Goal: Information Seeking & Learning: Learn about a topic

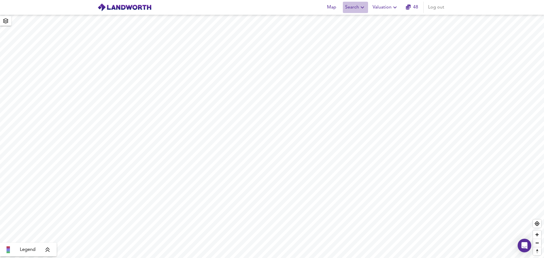
click at [356, 9] on span "Search" at bounding box center [355, 7] width 21 height 8
click at [339, 20] on div at bounding box center [336, 20] width 8 height 5
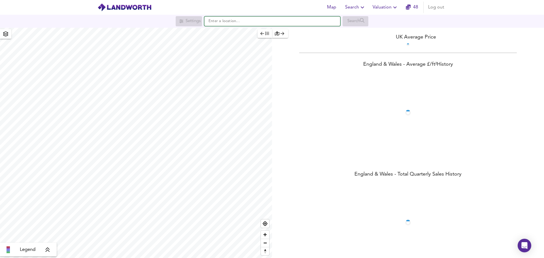
click at [251, 20] on input "text" at bounding box center [272, 21] width 136 height 10
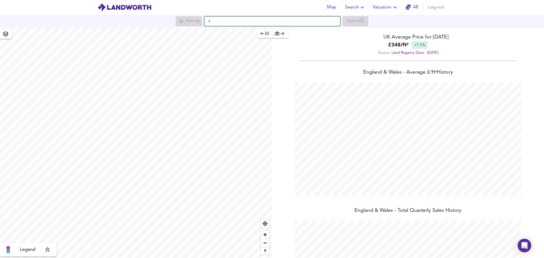
scroll to position [258, 544]
click at [239, 33] on small "London" at bounding box center [253, 32] width 33 height 3
type input "London SW11 3DT"
checkbox input "false"
checkbox input "true"
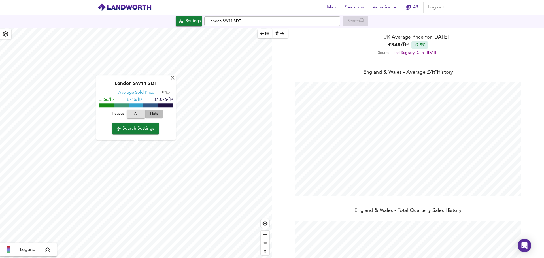
click at [152, 111] on span "Flats" at bounding box center [153, 114] width 15 height 7
click at [132, 126] on span "Search Settings" at bounding box center [136, 129] width 38 height 8
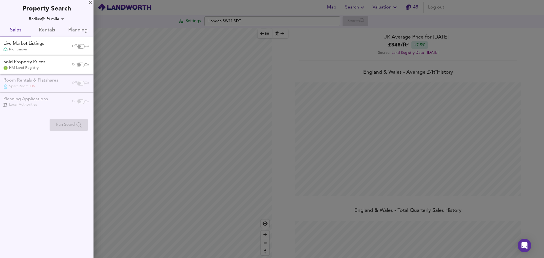
click at [52, 29] on span "Rentals" at bounding box center [47, 30] width 24 height 9
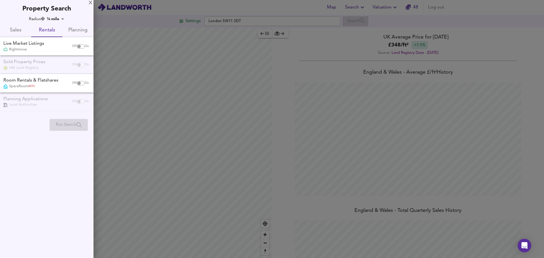
click at [80, 46] on input "checkbox" at bounding box center [79, 46] width 14 height 5
checkbox input "true"
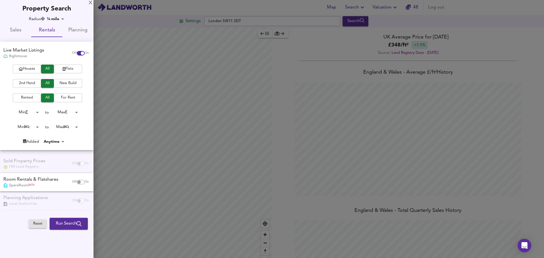
click at [40, 82] on button "2nd Hand" at bounding box center [27, 83] width 28 height 9
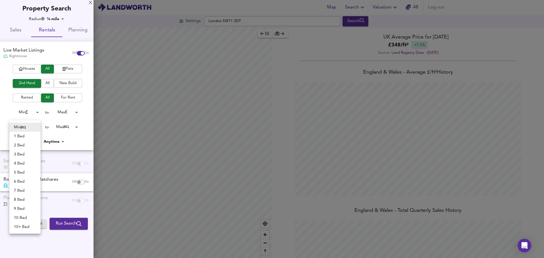
click at [36, 126] on body "Map Search Valuation 48 Log out Settings London SW11 3DT Search Legend UK Avera…" at bounding box center [272, 129] width 544 height 258
drag, startPoint x: 24, startPoint y: 152, endPoint x: 21, endPoint y: 149, distance: 4.2
click at [24, 152] on li "3 Bed" at bounding box center [24, 154] width 31 height 9
type input "3"
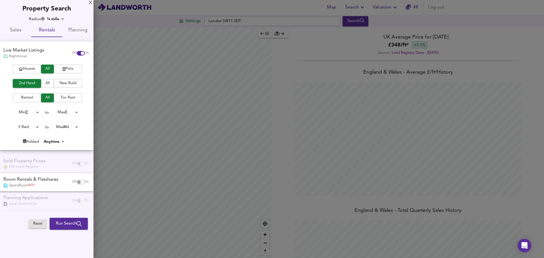
click at [68, 127] on body "Map Search Valuation 48 Log out Settings London SW11 3DT Search Legend UK Avera…" at bounding box center [272, 129] width 544 height 258
click at [66, 56] on li "3 Bed" at bounding box center [64, 54] width 31 height 9
type input "3"
click at [56, 222] on span "Run Search" at bounding box center [69, 223] width 26 height 7
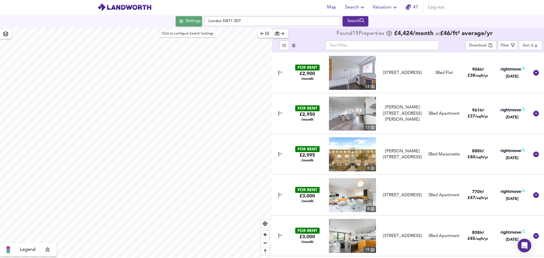
click at [198, 18] on div "Settings" at bounding box center [193, 21] width 15 height 7
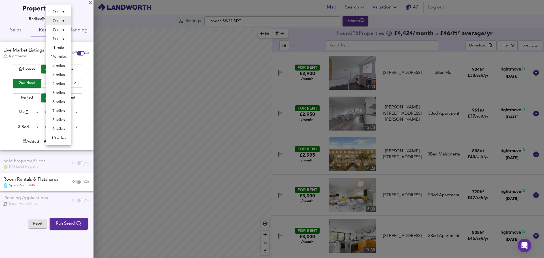
click at [50, 19] on body "Map Search Valuation 47 Log out Settings London SW11 3DT Search Legend Found 15…" at bounding box center [272, 129] width 544 height 258
click at [54, 27] on li "½ mile" at bounding box center [58, 29] width 25 height 9
type input "805"
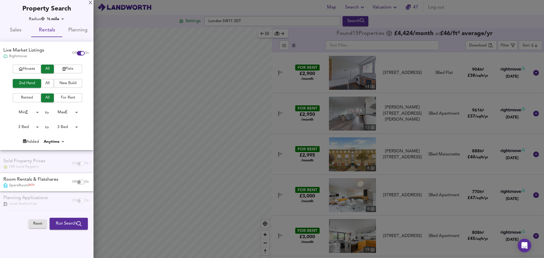
click at [75, 225] on span "Run Search" at bounding box center [69, 223] width 26 height 7
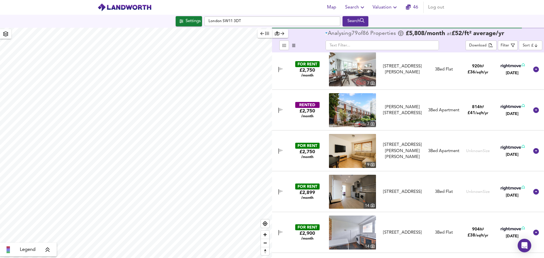
scroll to position [142, 0]
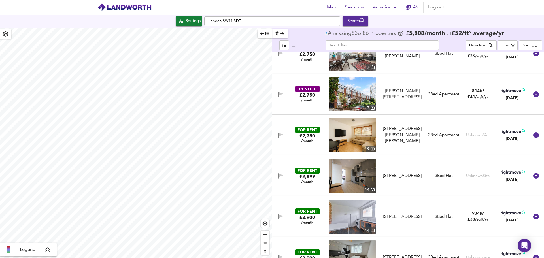
click at [353, 100] on img at bounding box center [352, 94] width 47 height 34
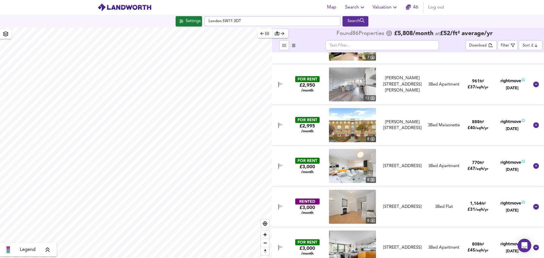
scroll to position [397, 0]
click at [338, 127] on img at bounding box center [352, 125] width 47 height 34
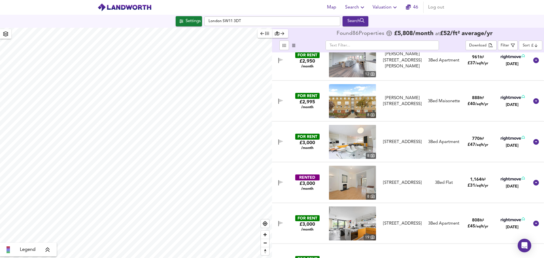
scroll to position [425, 0]
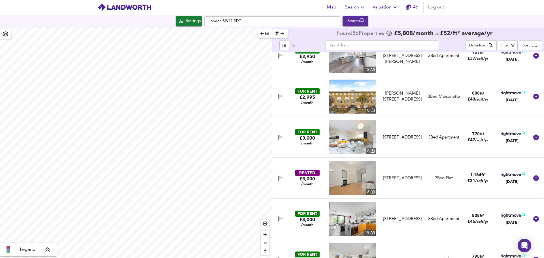
click at [350, 97] on img at bounding box center [352, 97] width 47 height 34
